Goal: Transaction & Acquisition: Obtain resource

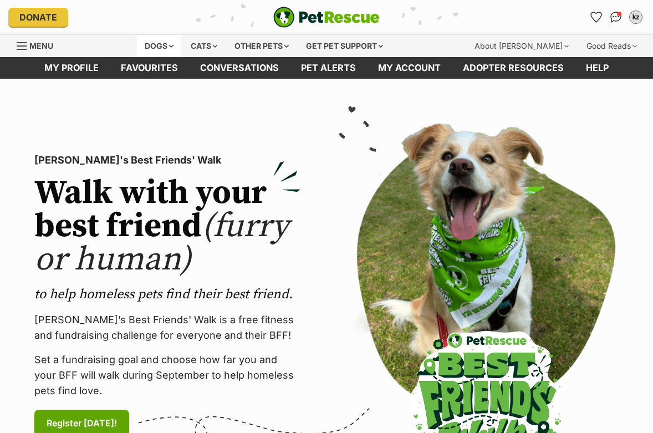
click at [168, 45] on div "Dogs" at bounding box center [159, 46] width 44 height 22
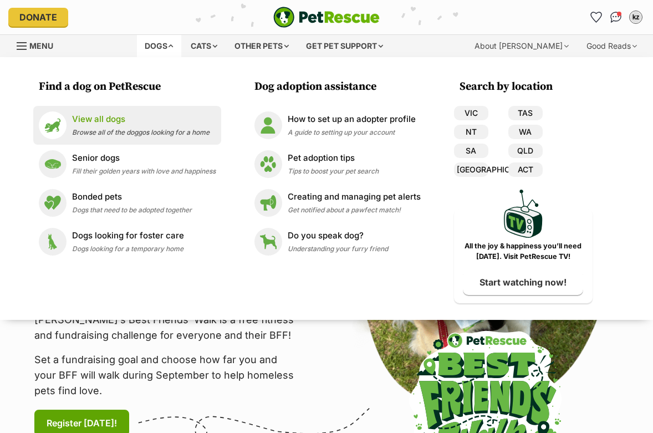
click at [81, 127] on div "View all dogs Browse all of the doggos looking for a home" at bounding box center [141, 125] width 138 height 24
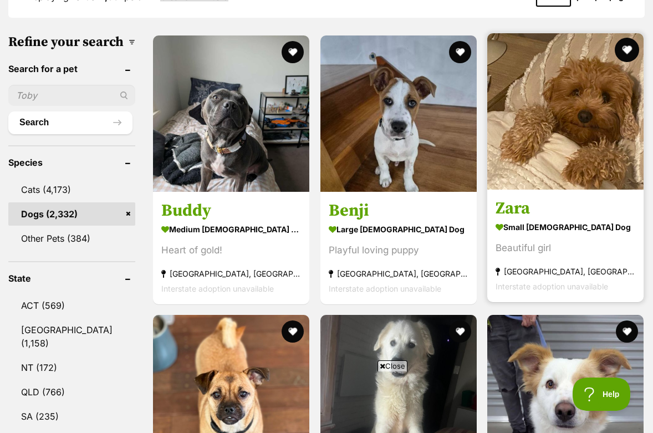
click at [628, 38] on button "favourite" at bounding box center [627, 50] width 24 height 24
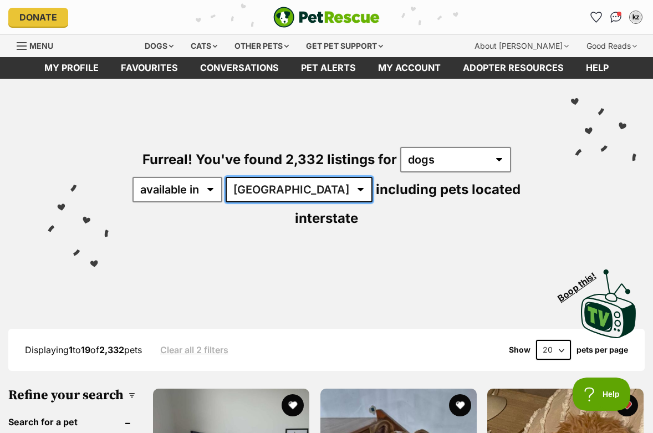
click at [270, 177] on select "Australia ACT NSW NT QLD SA TAS VIC WA" at bounding box center [299, 190] width 147 height 26
select select "QLD"
click at [228, 177] on select "Australia ACT NSW NT QLD SA TAS VIC WA" at bounding box center [299, 190] width 147 height 26
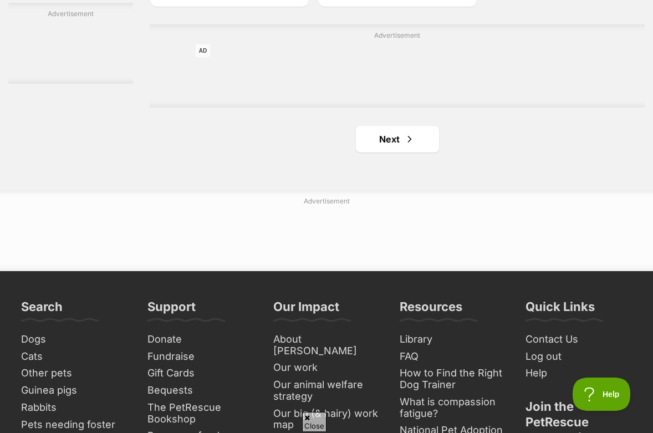
scroll to position [2618, 0]
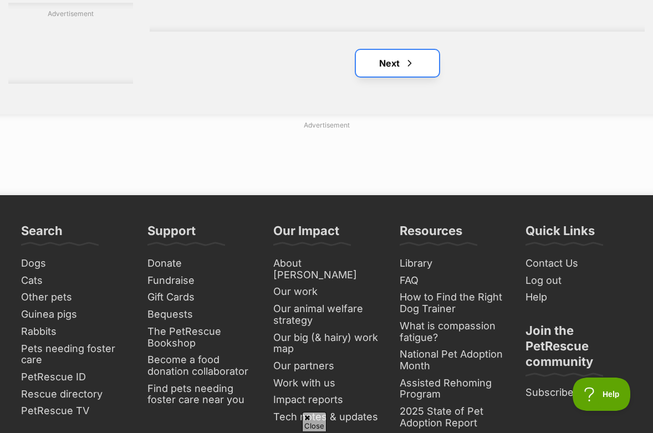
click at [420, 50] on link "Next" at bounding box center [397, 63] width 83 height 27
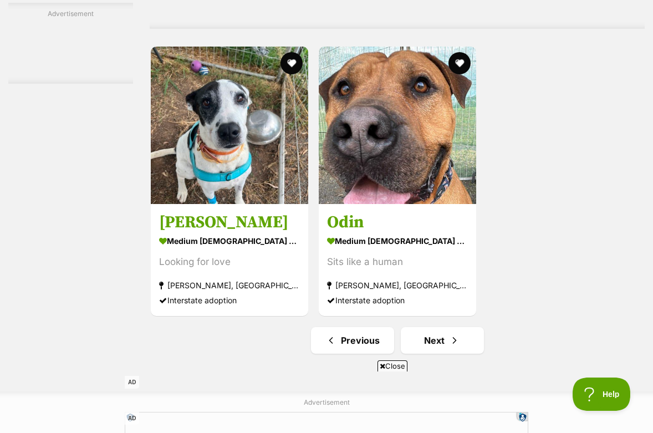
scroll to position [2584, 0]
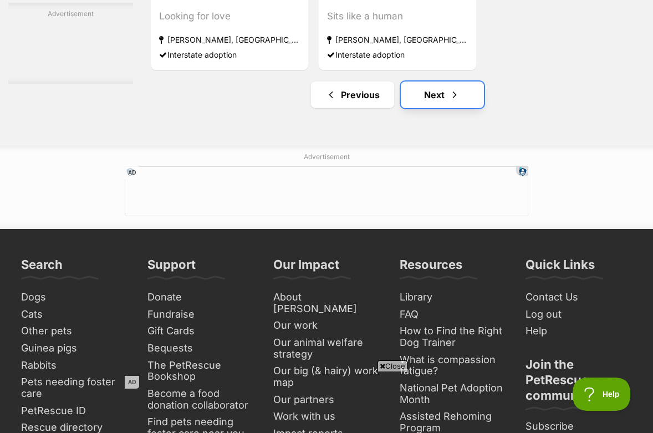
click at [450, 88] on span "Next page" at bounding box center [454, 94] width 11 height 13
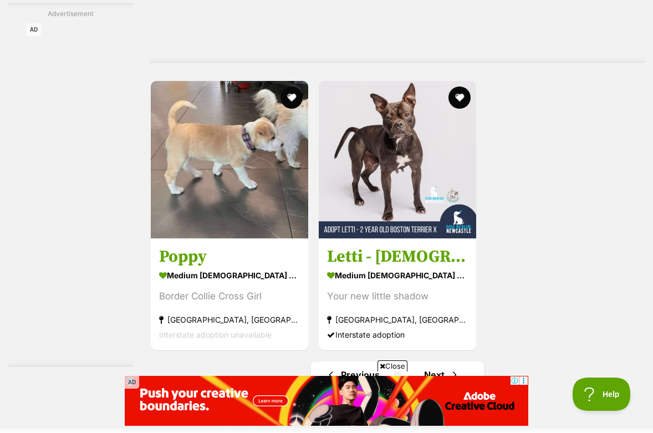
scroll to position [2532, 0]
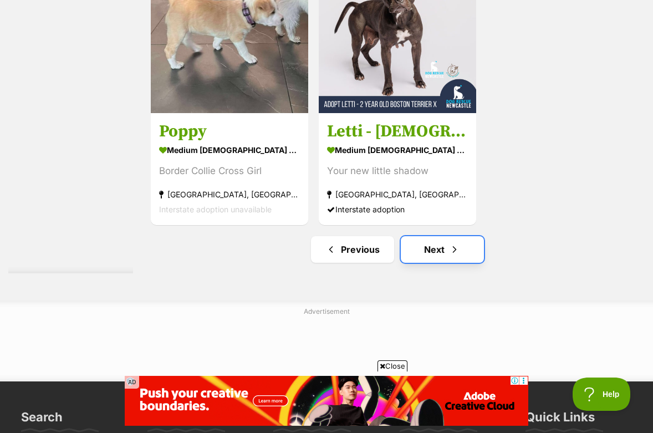
click at [478, 236] on link "Next" at bounding box center [442, 249] width 83 height 27
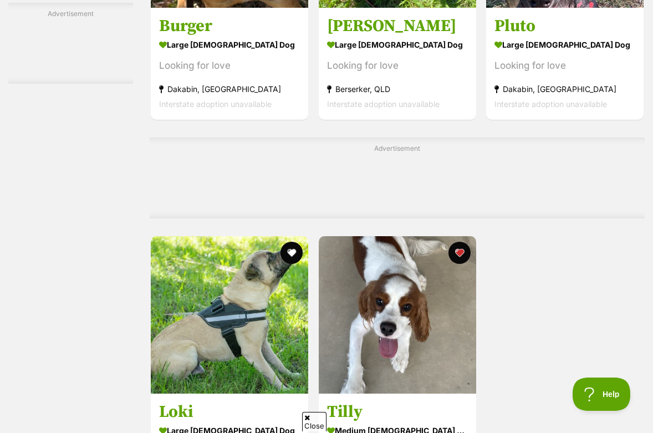
scroll to position [2331, 0]
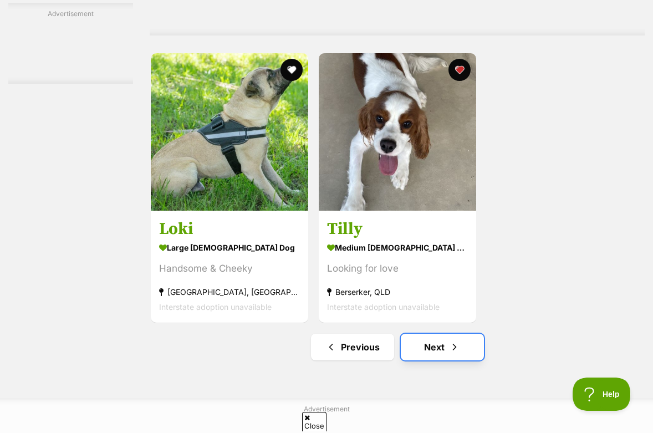
click at [452, 341] on span "Next page" at bounding box center [454, 347] width 11 height 13
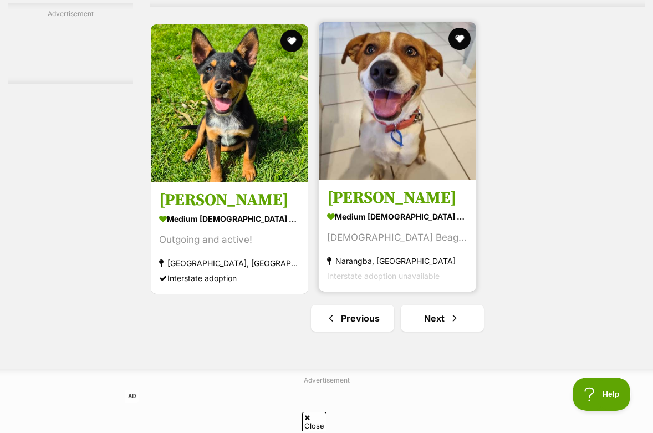
scroll to position [2441, 0]
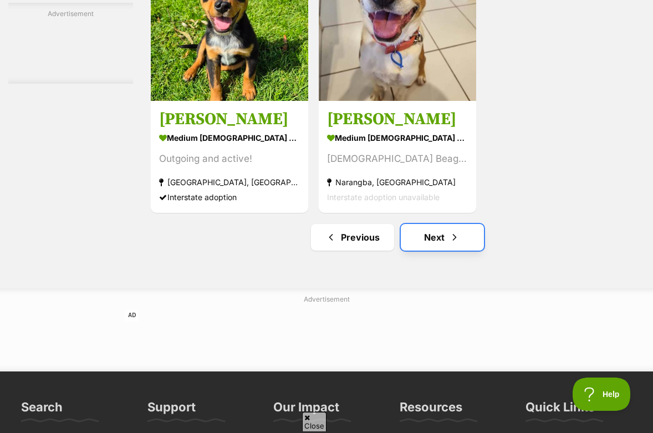
click at [420, 224] on link "Next" at bounding box center [442, 237] width 83 height 27
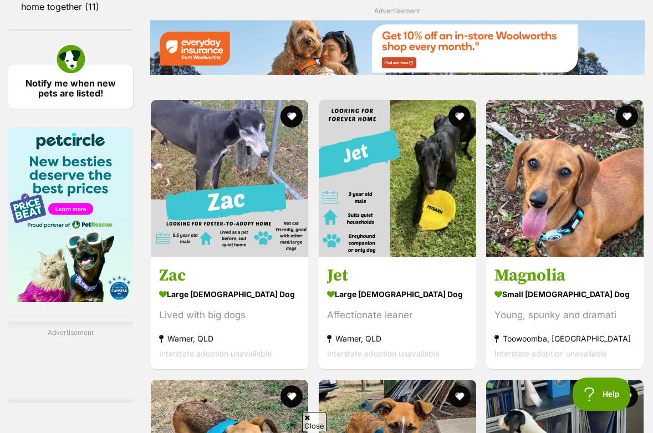
scroll to position [2078, 0]
